Goal: Transaction & Acquisition: Purchase product/service

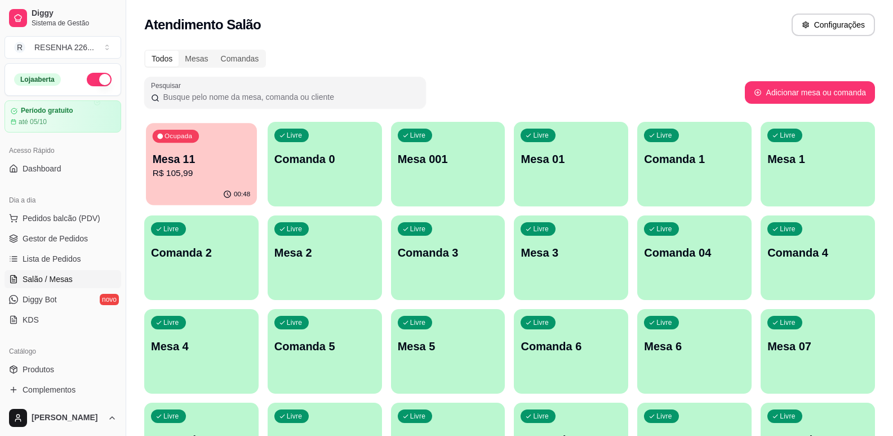
click at [192, 168] on p "R$ 105,99" at bounding box center [201, 173] width 97 height 13
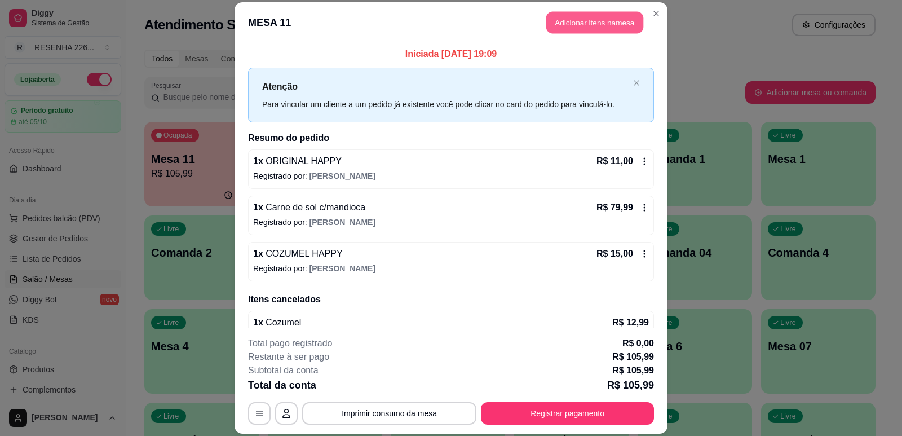
click at [599, 19] on button "Adicionar itens na mesa" at bounding box center [594, 22] width 97 height 22
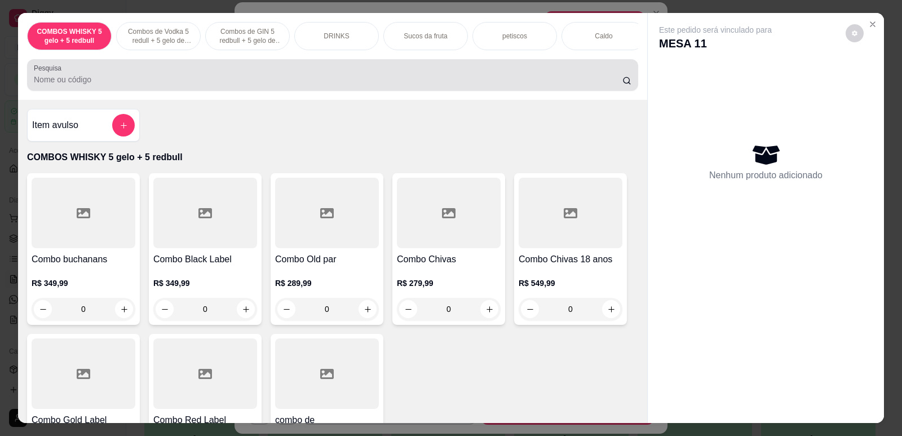
click at [408, 81] on div at bounding box center [332, 75] width 597 height 23
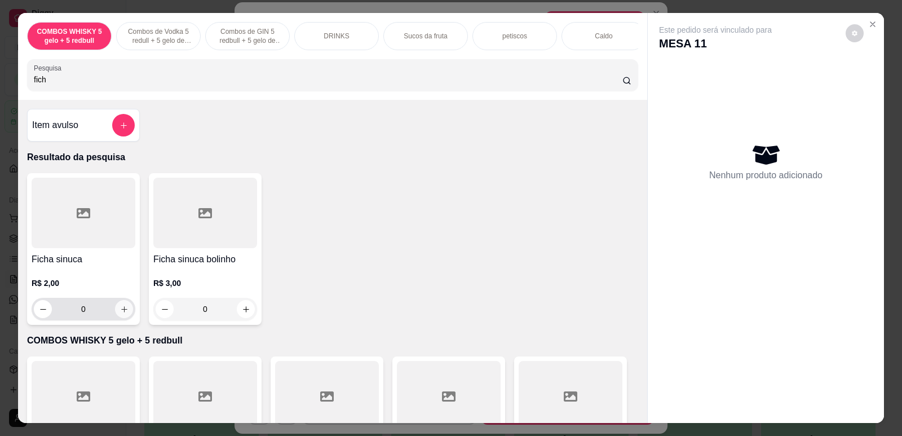
type input "fich"
click at [123, 313] on icon "increase-product-quantity" at bounding box center [124, 309] width 8 height 8
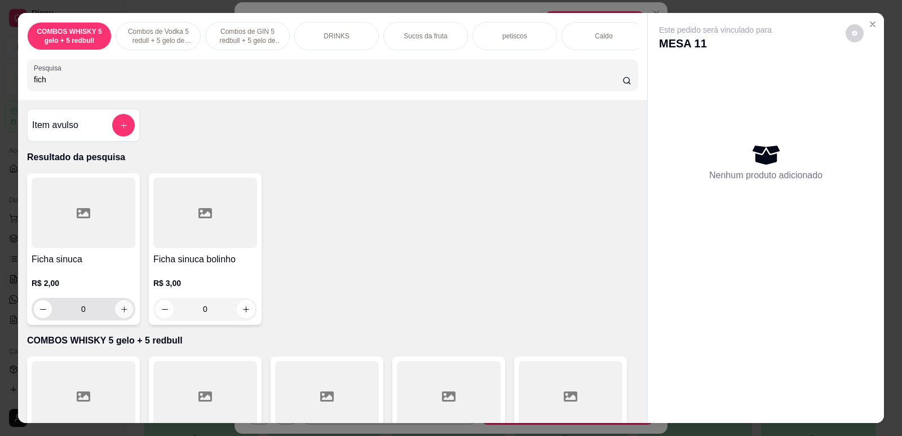
type input "4"
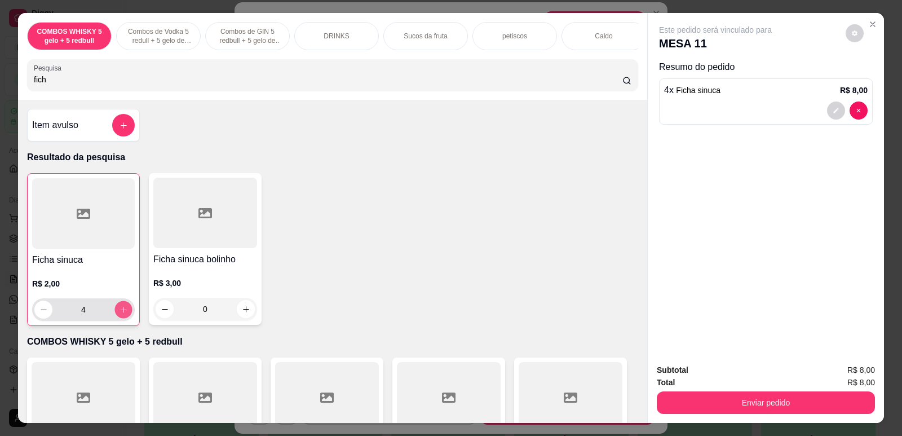
click at [123, 314] on icon "increase-product-quantity" at bounding box center [123, 309] width 8 height 8
type input "5"
click at [433, 85] on input "fich" at bounding box center [328, 79] width 588 height 11
type input "f"
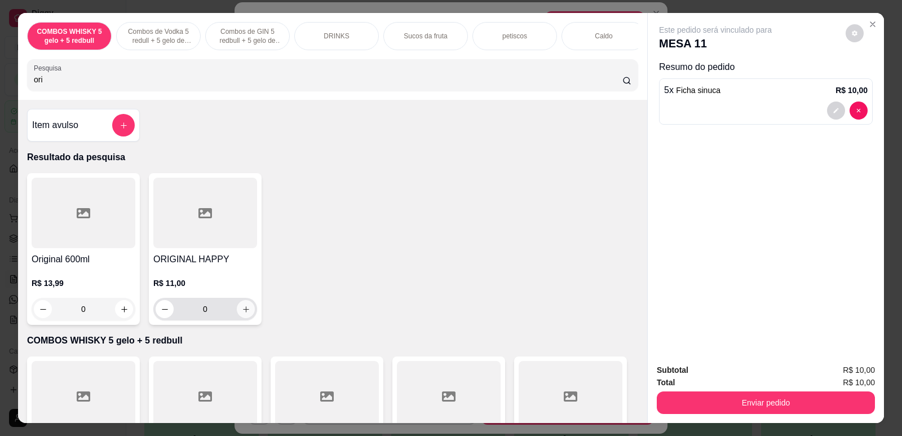
type input "ori"
click at [243, 313] on icon "increase-product-quantity" at bounding box center [246, 309] width 8 height 8
type input "1"
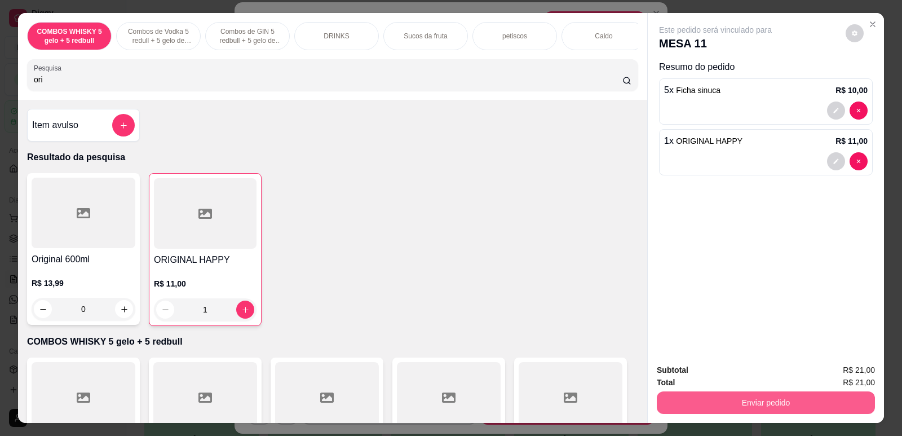
click at [752, 405] on button "Enviar pedido" at bounding box center [766, 402] width 218 height 23
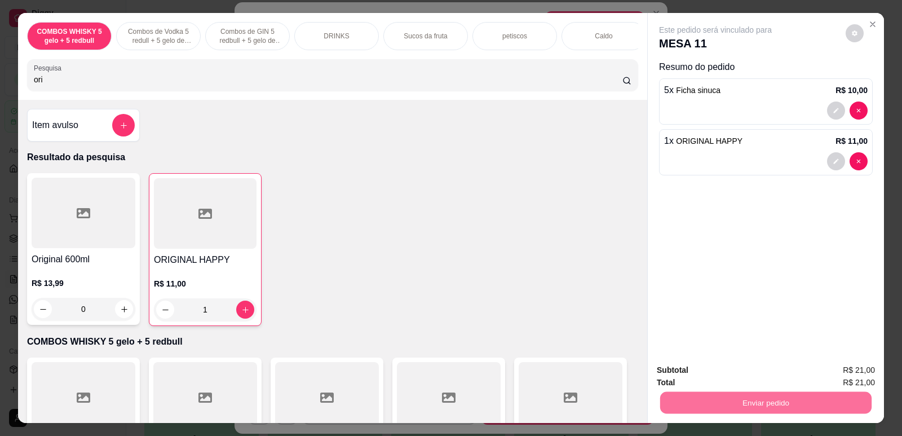
click at [743, 370] on button "Não registrar e enviar pedido" at bounding box center [728, 374] width 117 height 21
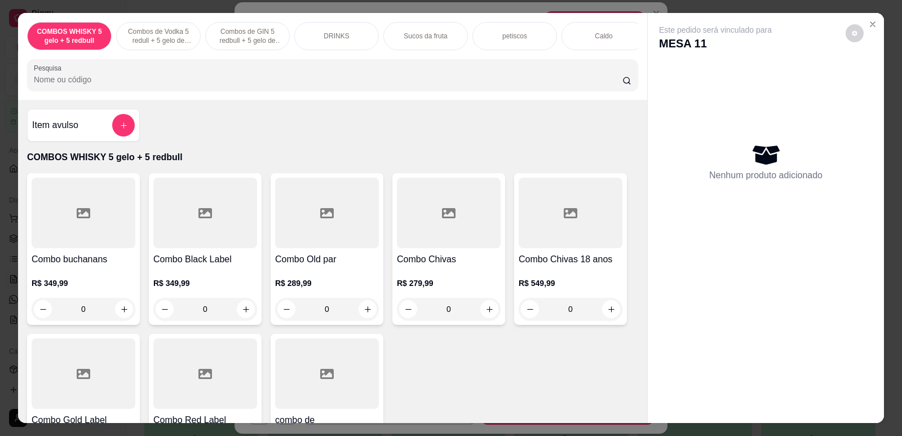
click at [743, 370] on div "Este pedido será vinculado para MESA 11 Nenhum produto adicionado" at bounding box center [766, 209] width 236 height 392
click at [753, 380] on div "Este pedido será vinculado para MESA 11 Nenhum produto adicionado" at bounding box center [766, 209] width 236 height 392
click at [868, 23] on icon "Close" at bounding box center [872, 24] width 9 height 9
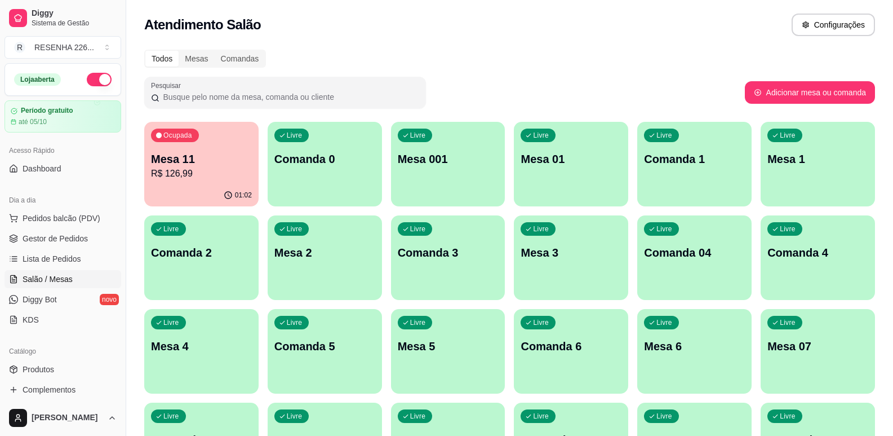
click at [169, 55] on div "Todos" at bounding box center [161, 59] width 33 height 16
click at [145, 51] on input "Todos" at bounding box center [145, 51] width 0 height 0
click at [569, 263] on div "Livre Mesa 3" at bounding box center [571, 250] width 111 height 69
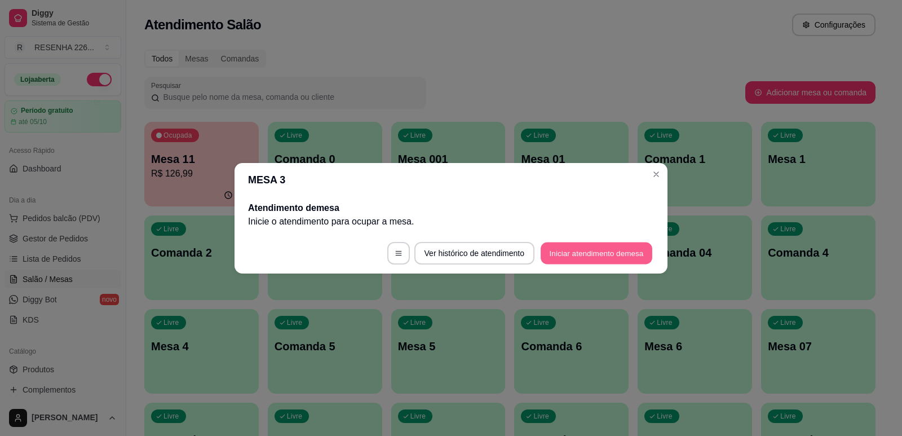
click at [602, 259] on button "Iniciar atendimento de mesa" at bounding box center [596, 253] width 112 height 22
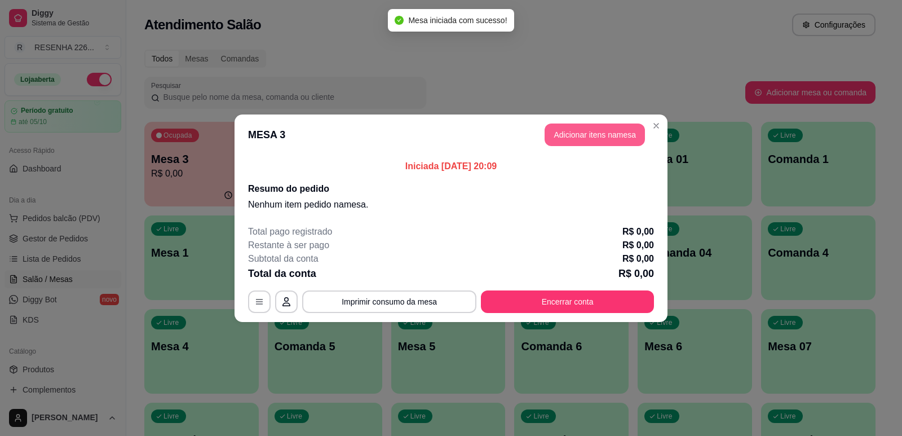
click at [615, 137] on button "Adicionar itens na mesa" at bounding box center [594, 134] width 100 height 23
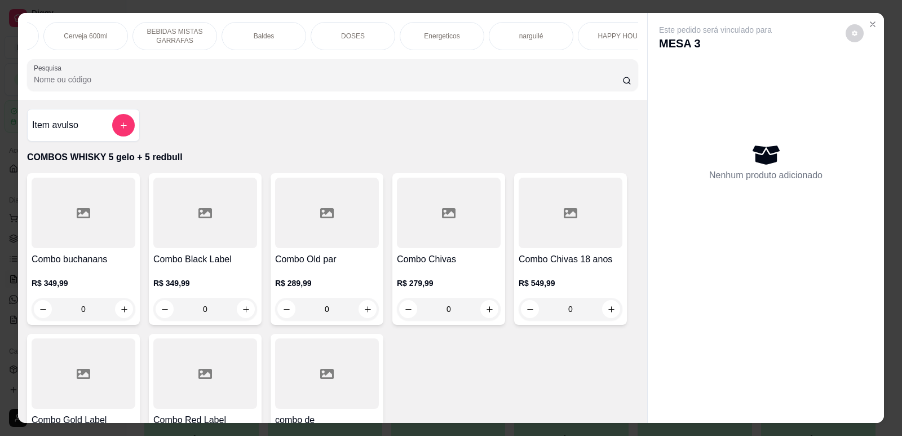
scroll to position [0, 809]
click at [604, 40] on p "HAPPY HOUR" at bounding box center [595, 36] width 45 height 9
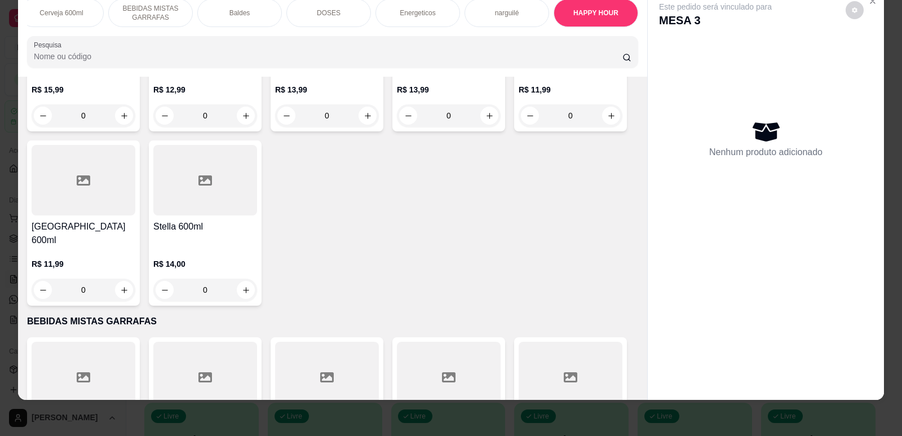
scroll to position [3275, 0]
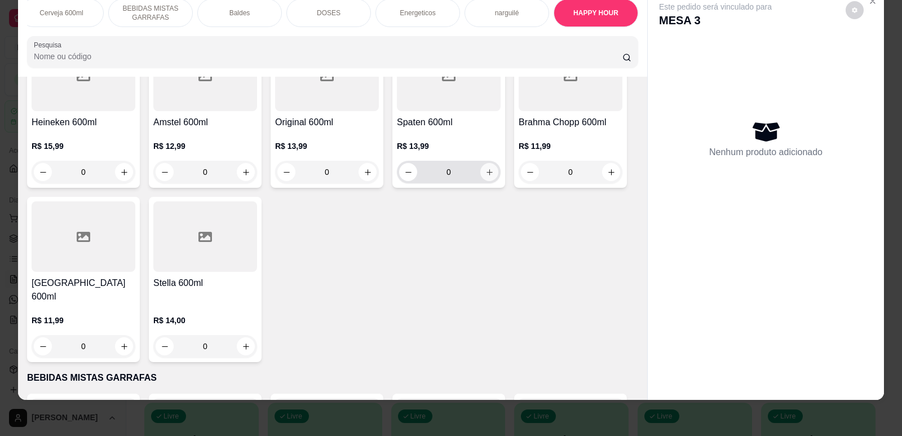
click at [485, 168] on icon "increase-product-quantity" at bounding box center [489, 172] width 8 height 8
type input "1"
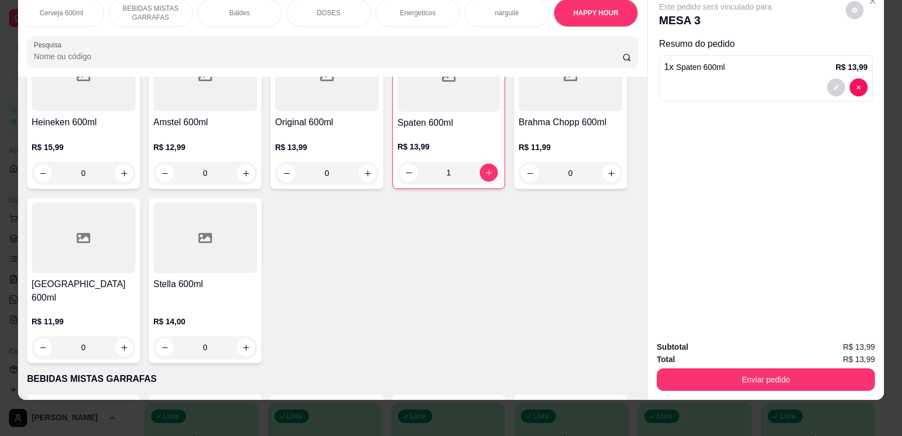
click at [515, 17] on div "narguilé" at bounding box center [506, 13] width 85 height 28
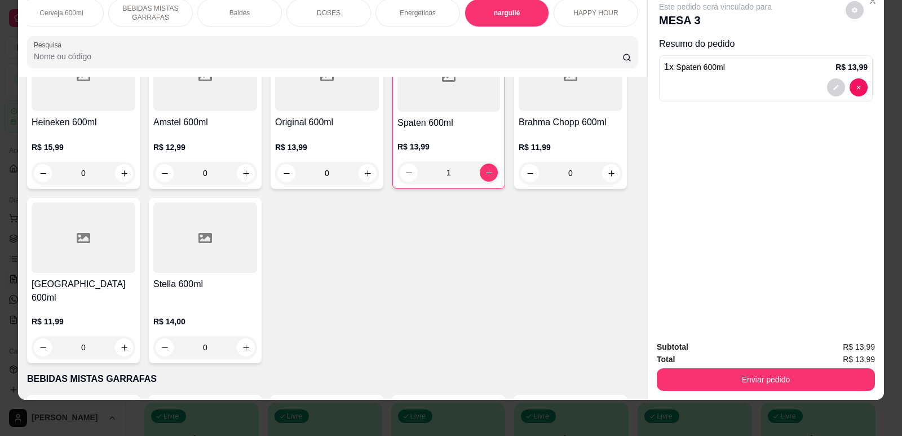
scroll to position [5079, 0]
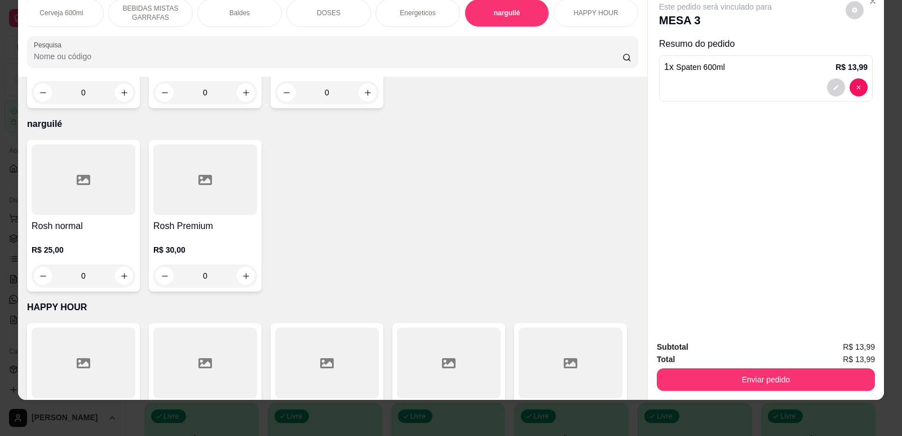
click at [569, 22] on div "HAPPY HOUR" at bounding box center [595, 13] width 85 height 28
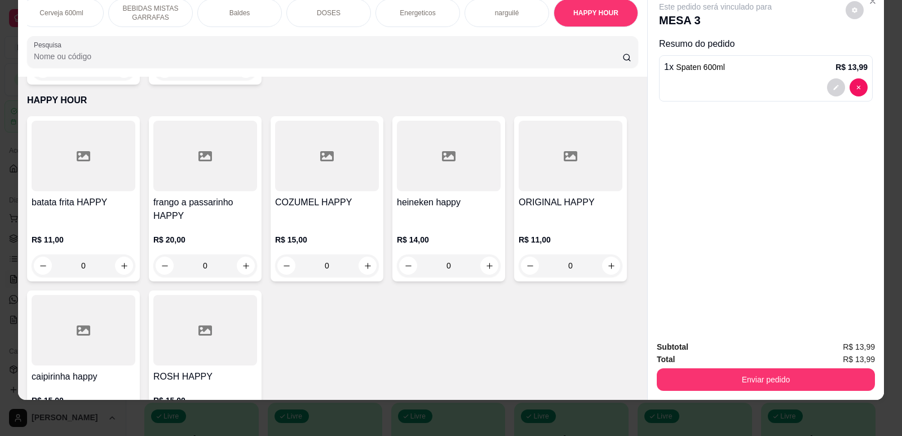
scroll to position [5305, 0]
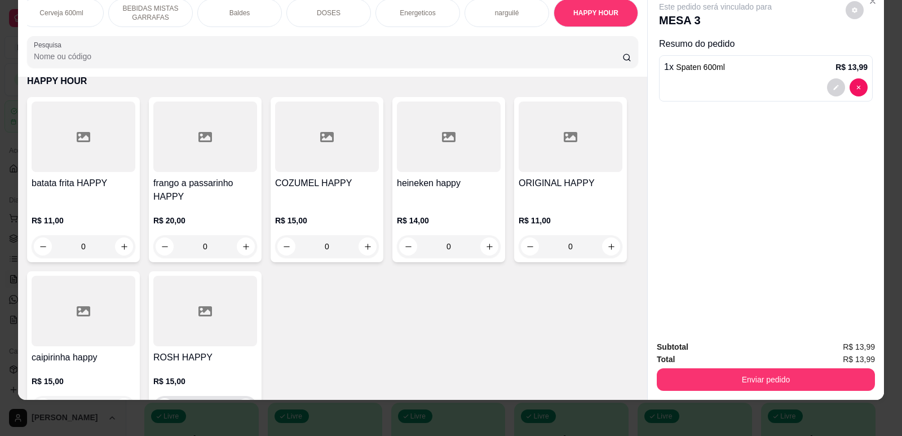
click at [246, 398] on button "increase-product-quantity" at bounding box center [245, 406] width 17 height 17
type input "1"
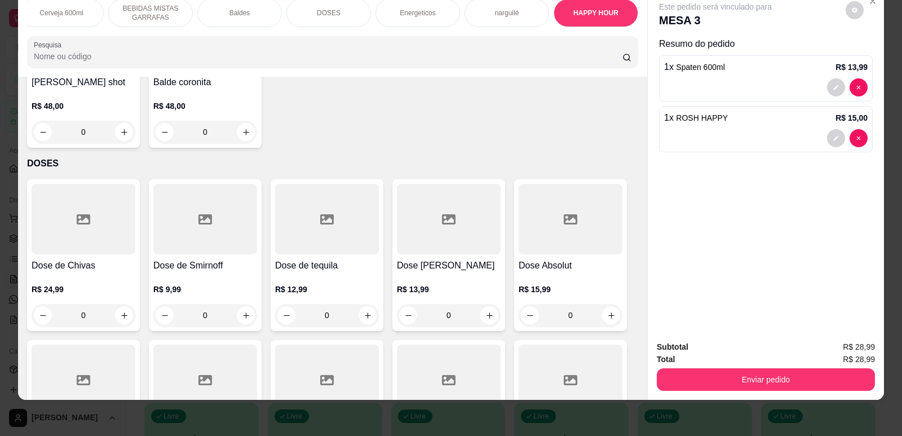
scroll to position [4122, 0]
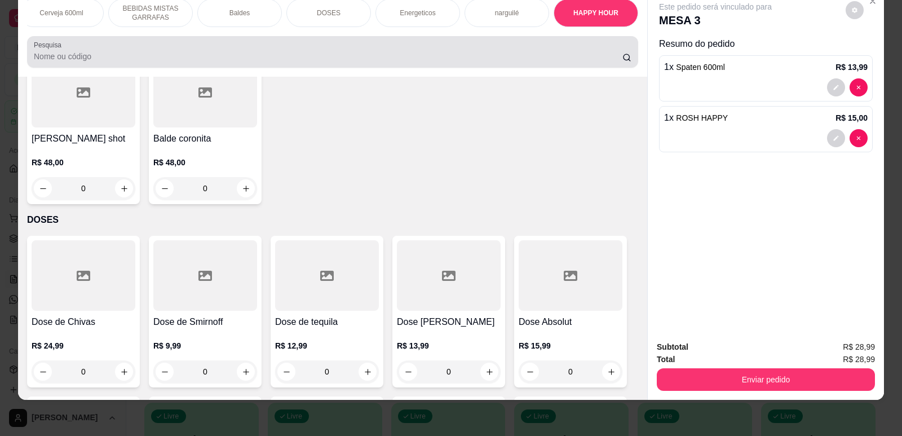
click at [250, 62] on input "Pesquisa" at bounding box center [328, 56] width 588 height 11
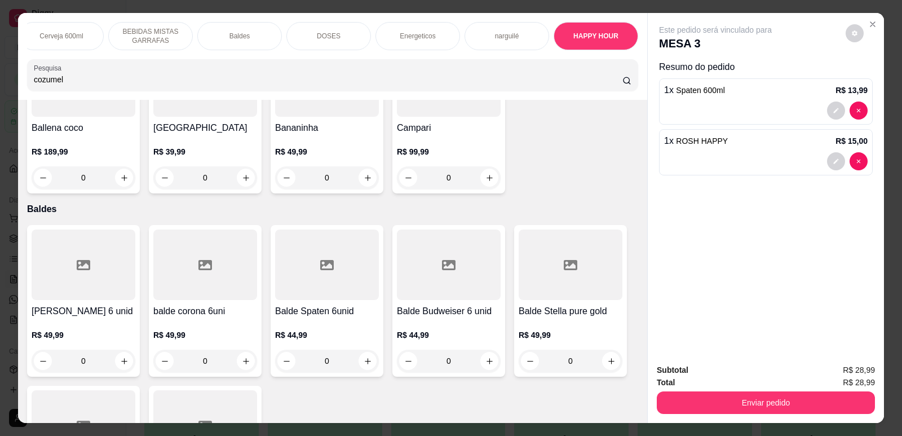
scroll to position [4023, 0]
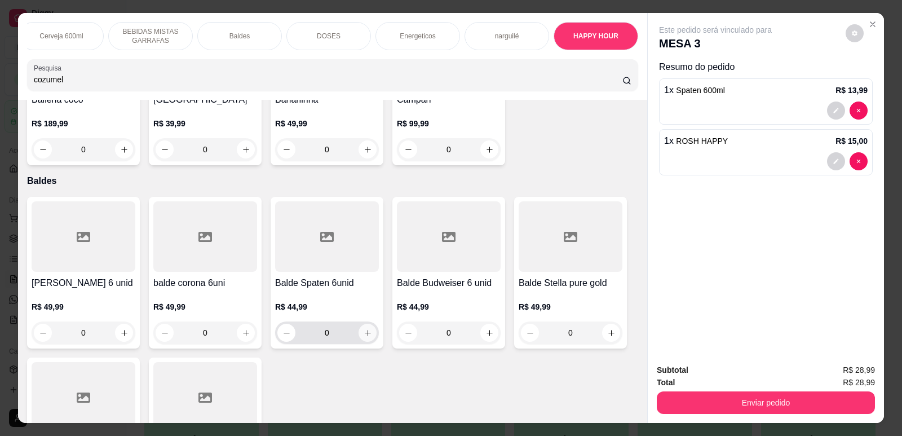
type input "cozumel"
click at [367, 329] on icon "increase-product-quantity" at bounding box center [368, 333] width 8 height 8
type input "1"
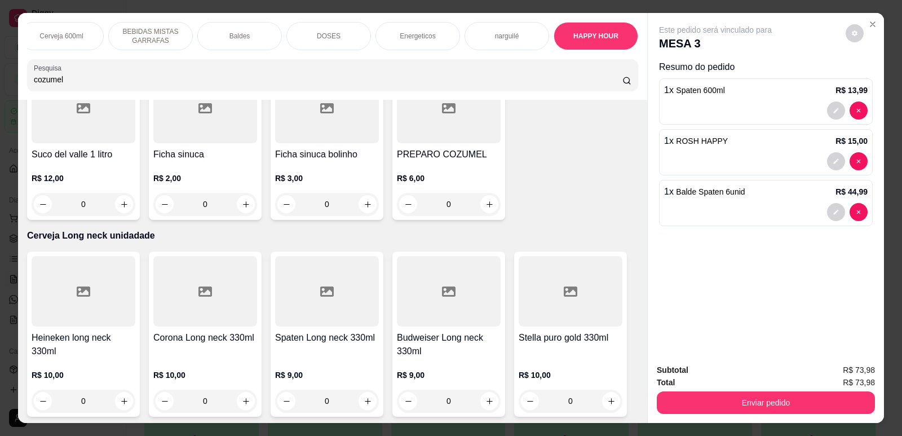
scroll to position [2840, 0]
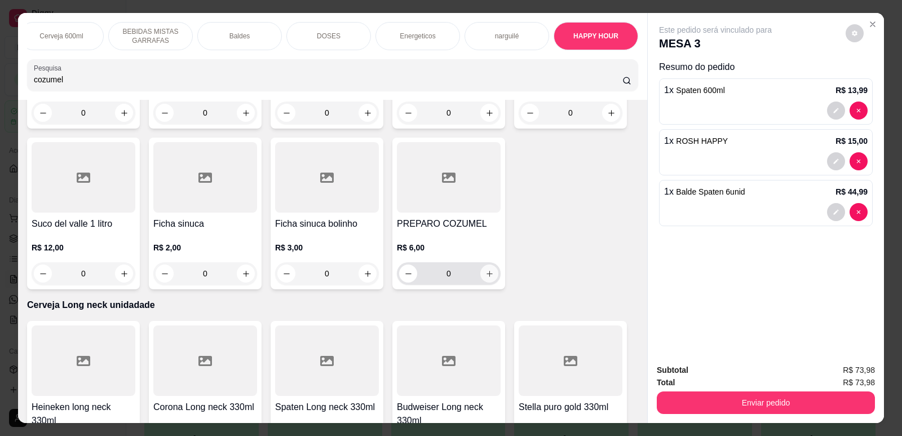
click at [485, 270] on icon "increase-product-quantity" at bounding box center [489, 273] width 8 height 8
type input "1"
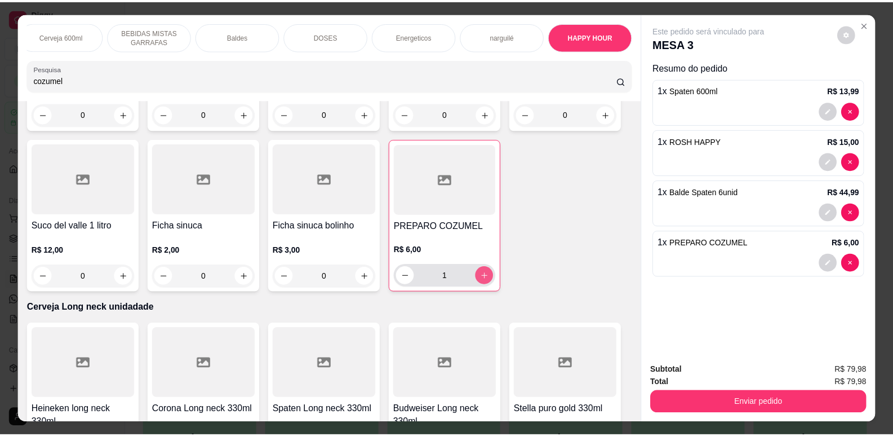
scroll to position [2841, 0]
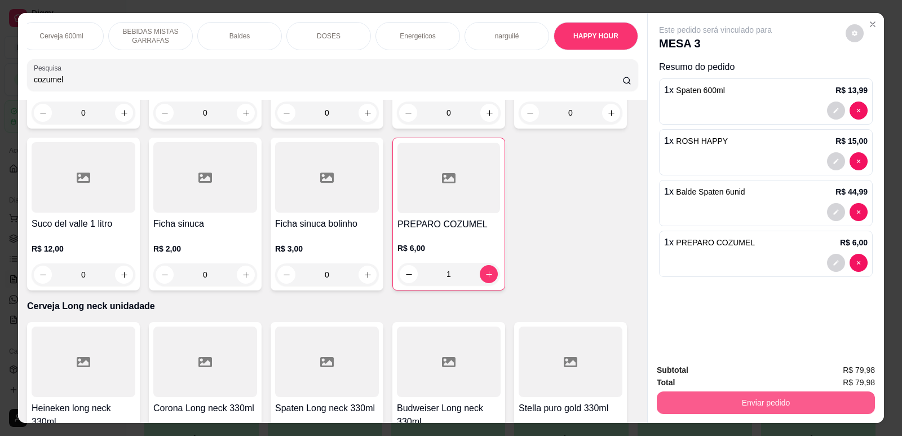
click at [712, 408] on button "Enviar pedido" at bounding box center [766, 402] width 218 height 23
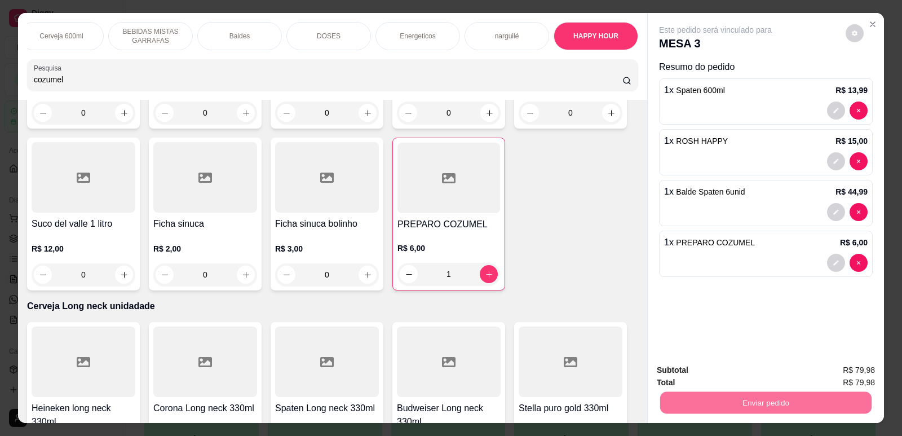
click at [730, 374] on button "Não registrar e enviar pedido" at bounding box center [728, 374] width 114 height 21
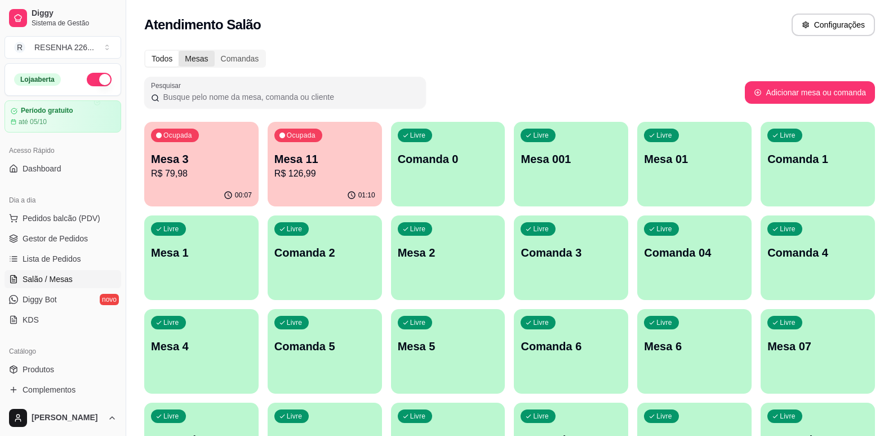
click at [190, 52] on div "Mesas" at bounding box center [197, 59] width 36 height 16
click at [179, 51] on input "Mesas" at bounding box center [179, 51] width 0 height 0
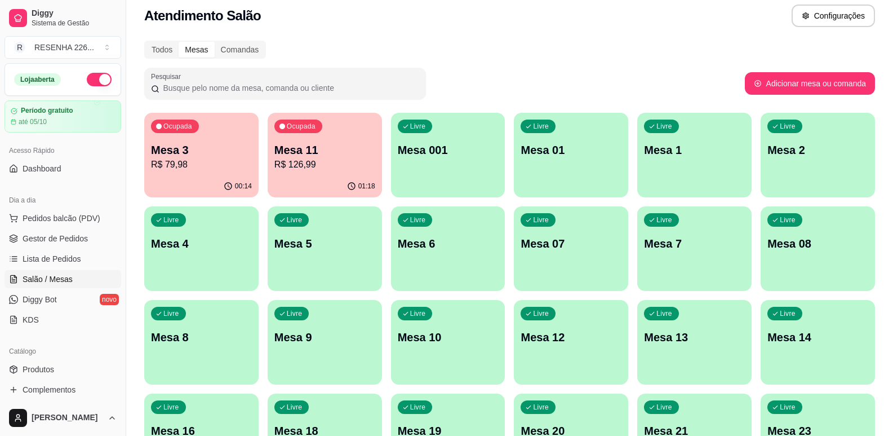
scroll to position [2, 0]
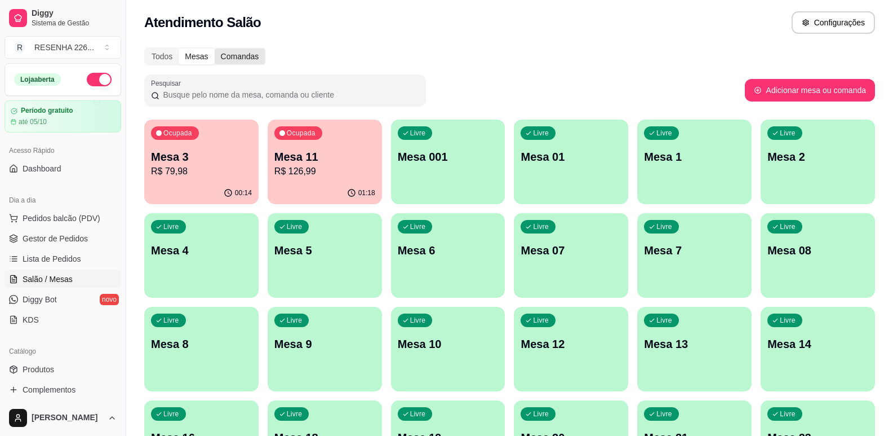
click at [242, 57] on div "Comandas" at bounding box center [240, 56] width 51 height 16
click at [215, 48] on input "Comandas" at bounding box center [215, 48] width 0 height 0
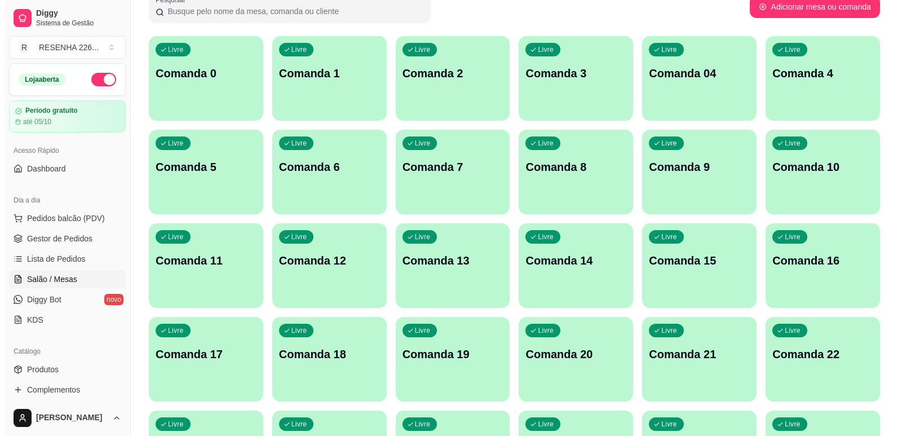
scroll to position [171, 0]
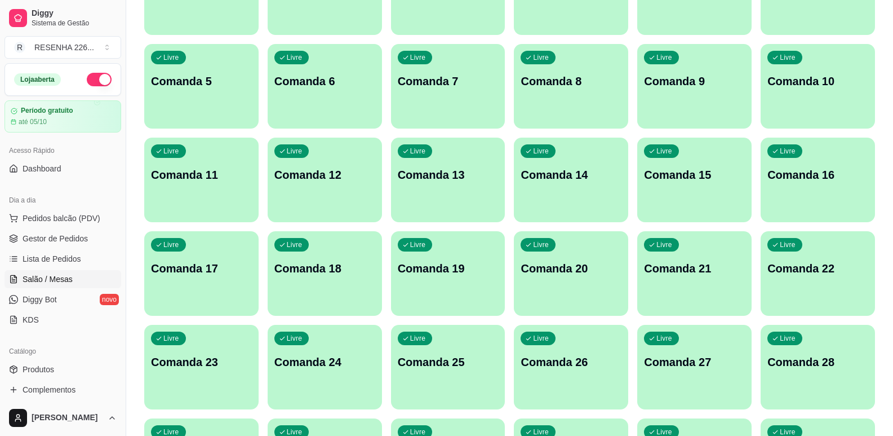
click at [192, 259] on div "Livre Comanda 17" at bounding box center [201, 266] width 114 height 71
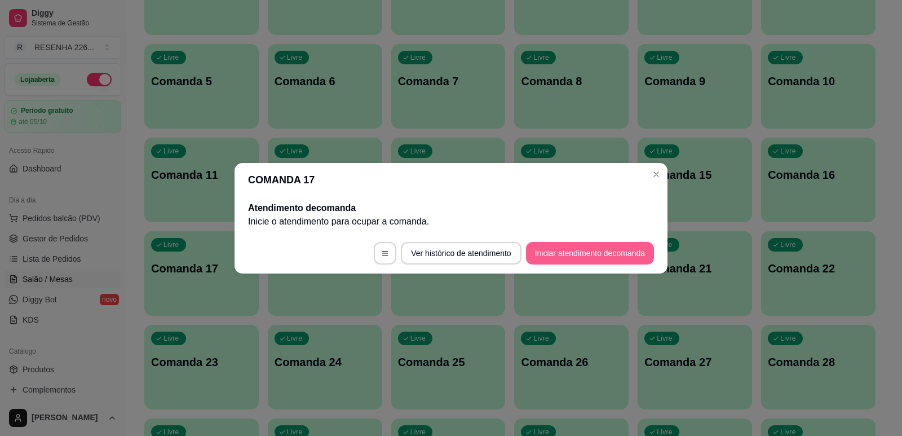
click at [617, 250] on button "Iniciar atendimento de comanda" at bounding box center [590, 253] width 128 height 23
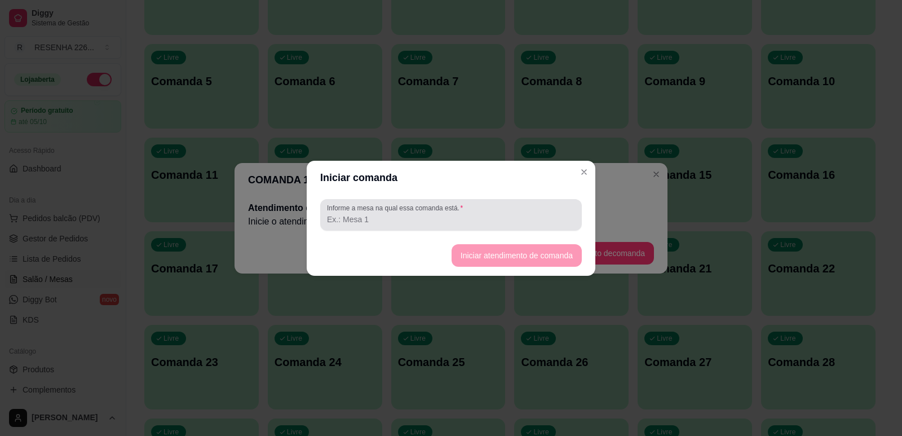
click at [507, 214] on input "Informe a mesa na qual essa comanda está." at bounding box center [451, 219] width 248 height 11
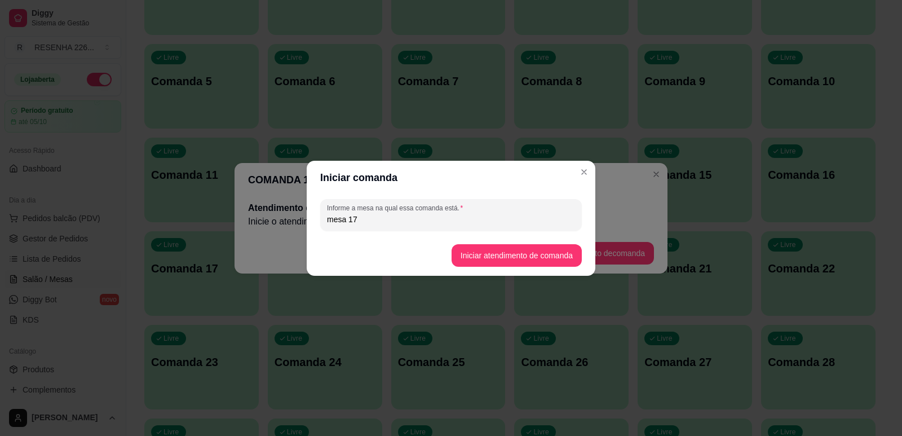
type input "mesa 17"
click at [498, 258] on button "Iniciar atendimento de comanda" at bounding box center [516, 255] width 130 height 23
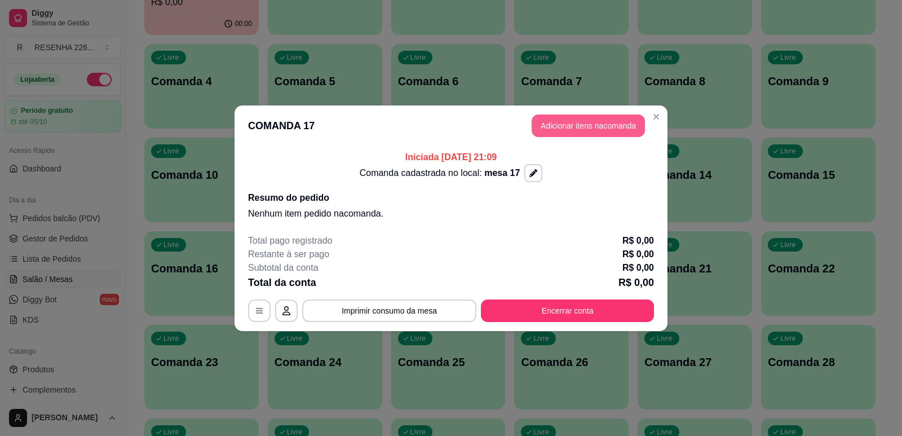
click at [573, 127] on button "Adicionar itens na comanda" at bounding box center [587, 125] width 113 height 23
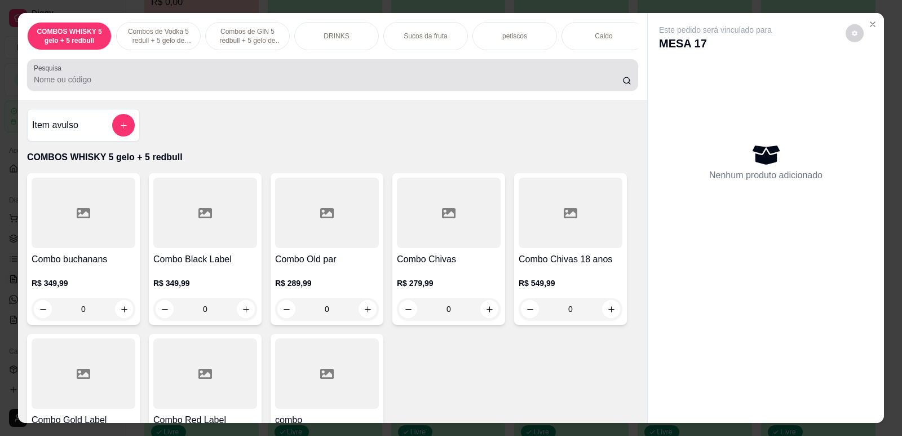
click at [243, 85] on input "Pesquisa" at bounding box center [328, 79] width 588 height 11
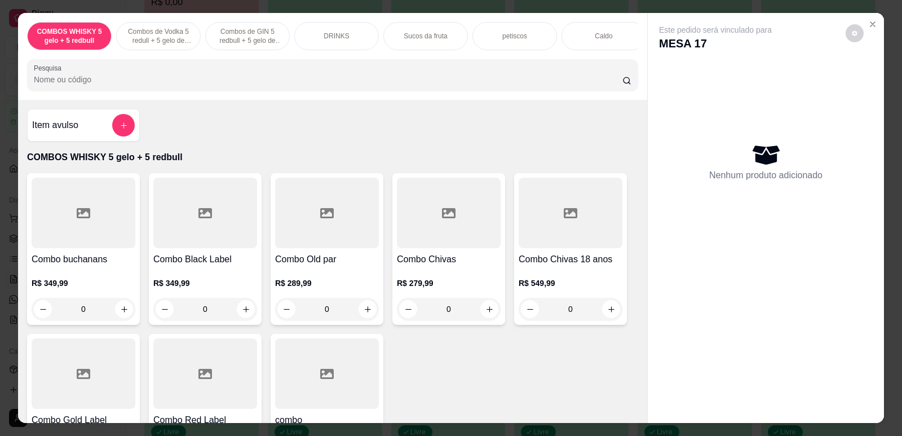
click at [272, 85] on input "Pesquisa" at bounding box center [328, 79] width 588 height 11
type input "c"
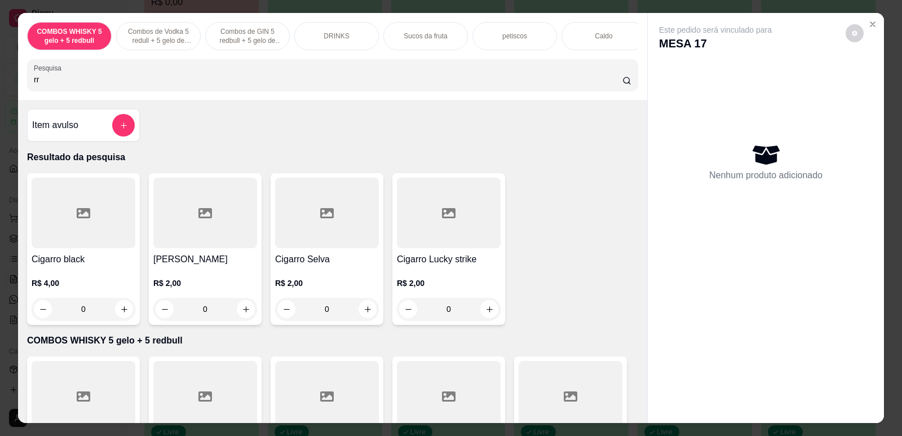
type input "r"
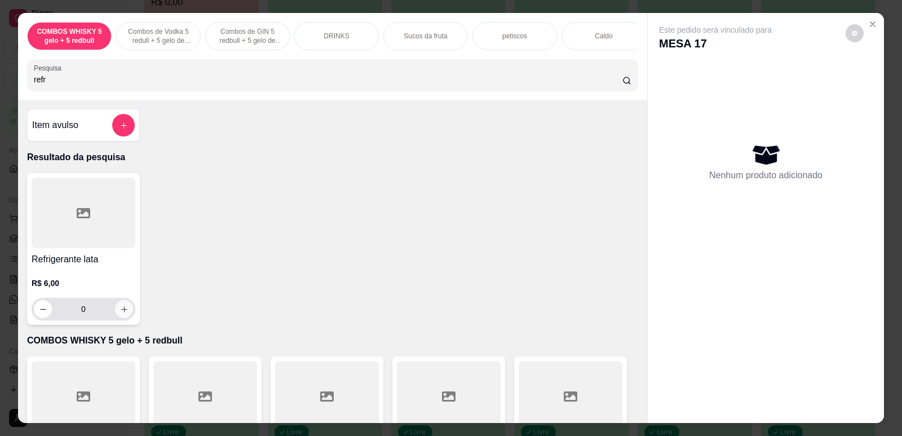
type input "refr"
click at [126, 316] on button "increase-product-quantity" at bounding box center [123, 308] width 17 height 17
type input "1"
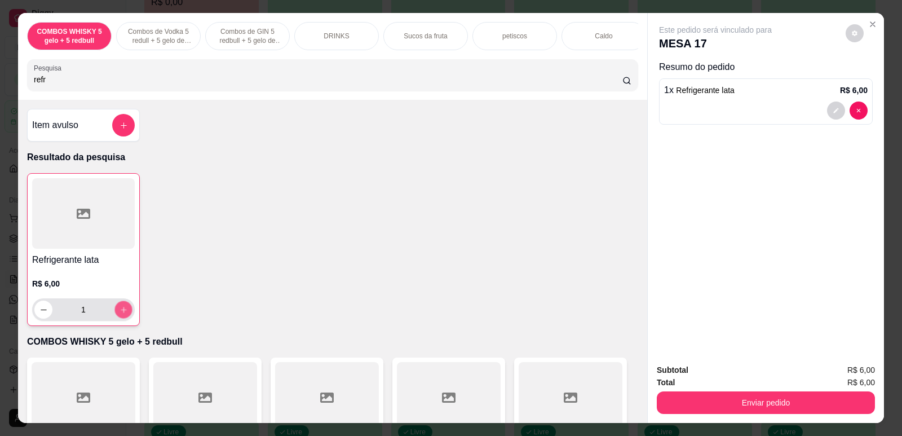
click at [126, 316] on button "increase-product-quantity" at bounding box center [122, 309] width 17 height 17
type input "2"
click at [318, 85] on input "refr" at bounding box center [328, 79] width 588 height 11
type input "r"
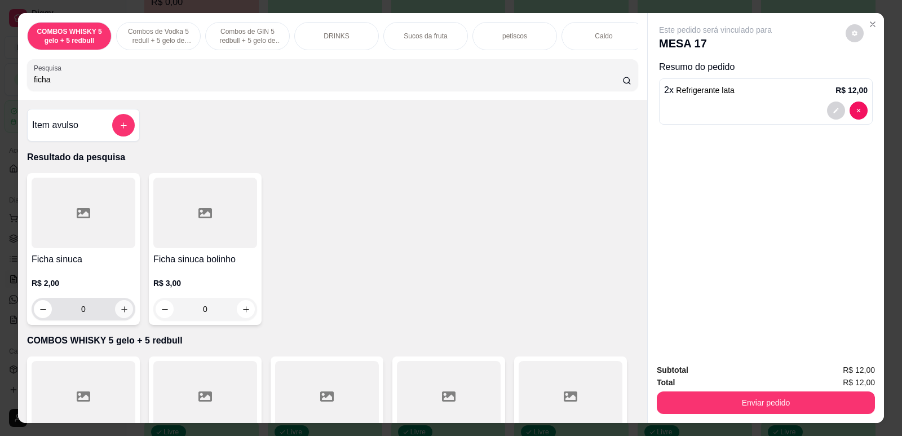
type input "ficha"
click at [115, 318] on button "increase-product-quantity" at bounding box center [123, 308] width 17 height 17
click at [120, 313] on icon "increase-product-quantity" at bounding box center [124, 309] width 8 height 8
type input "3"
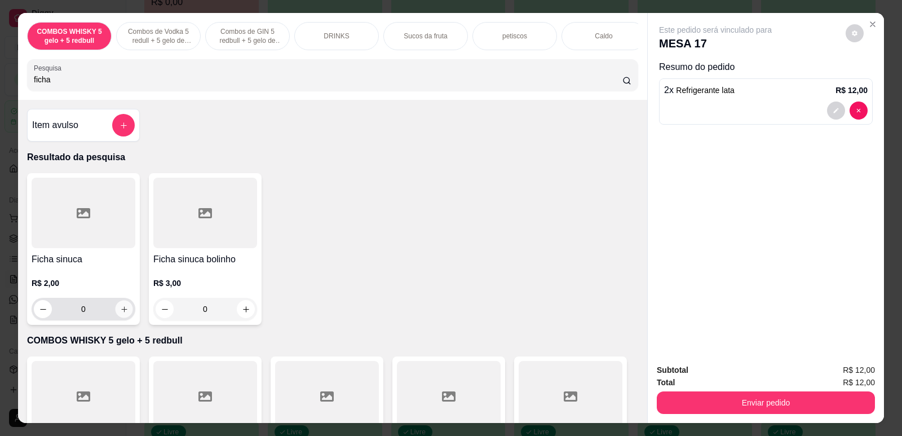
type input "3"
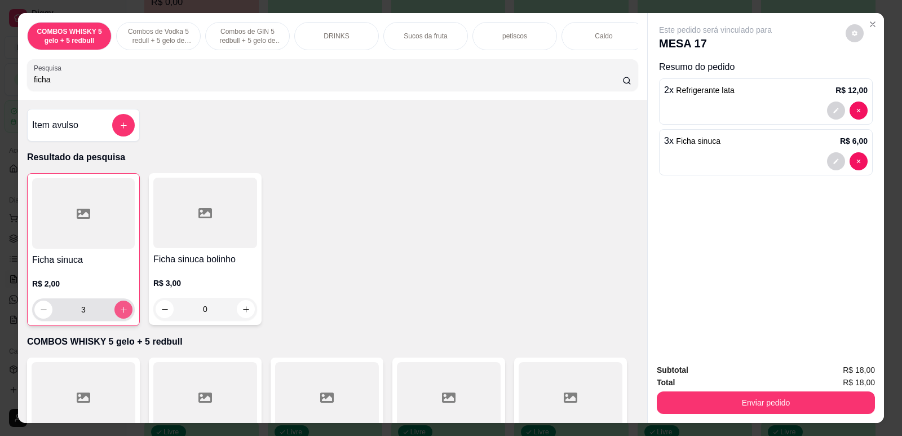
click at [119, 314] on icon "increase-product-quantity" at bounding box center [123, 309] width 8 height 8
type input "4"
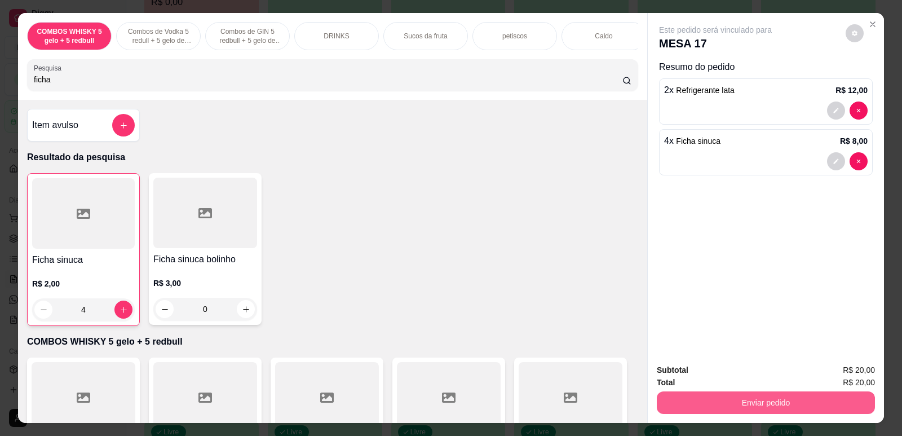
click at [801, 395] on button "Enviar pedido" at bounding box center [766, 402] width 218 height 23
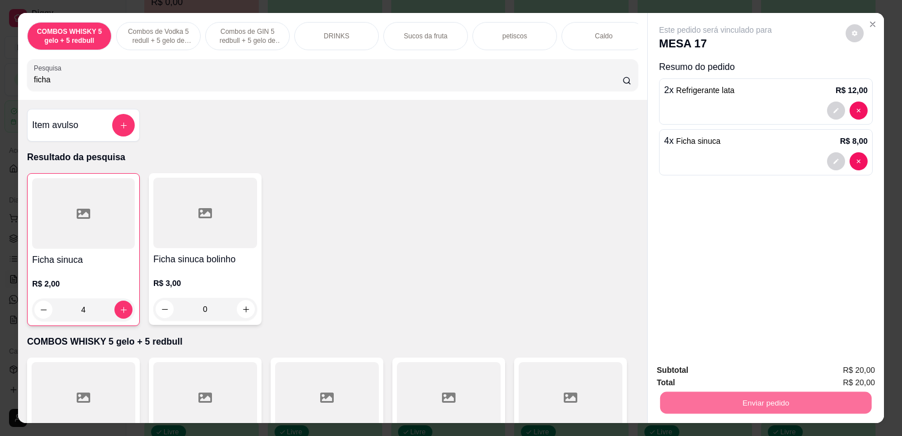
click at [761, 371] on button "Não registrar e enviar pedido" at bounding box center [728, 374] width 117 height 21
